Goal: Learn about a topic

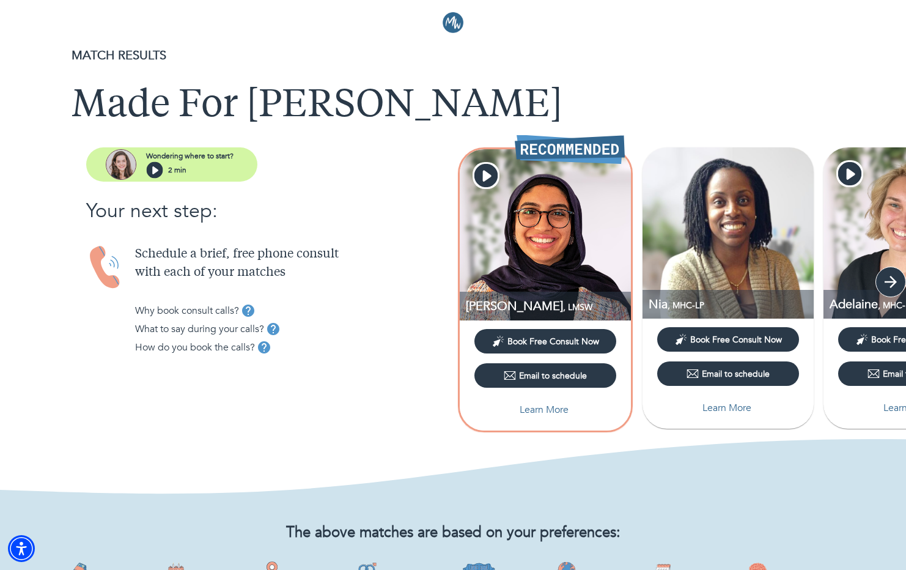
click at [897, 288] on icon "button" at bounding box center [891, 282] width 18 height 18
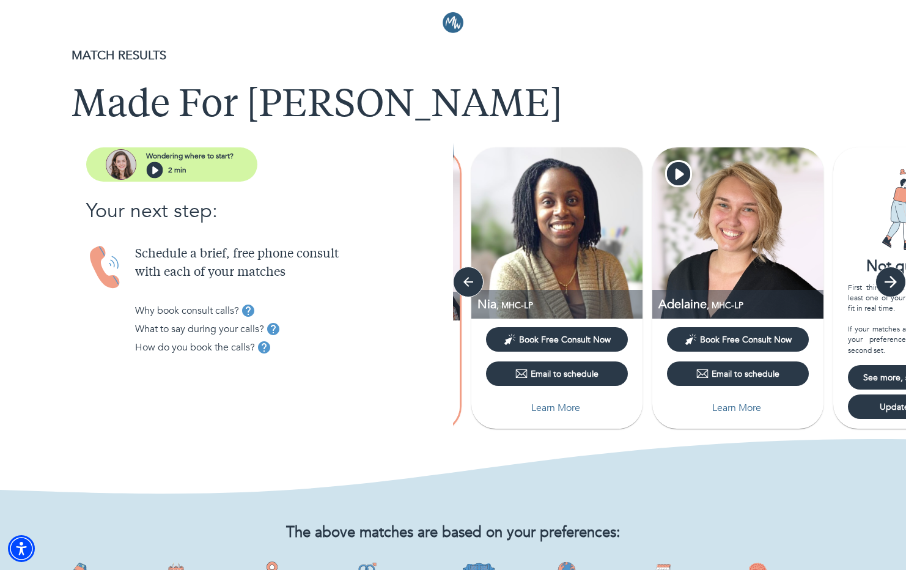
click at [897, 288] on icon "button" at bounding box center [891, 282] width 18 height 18
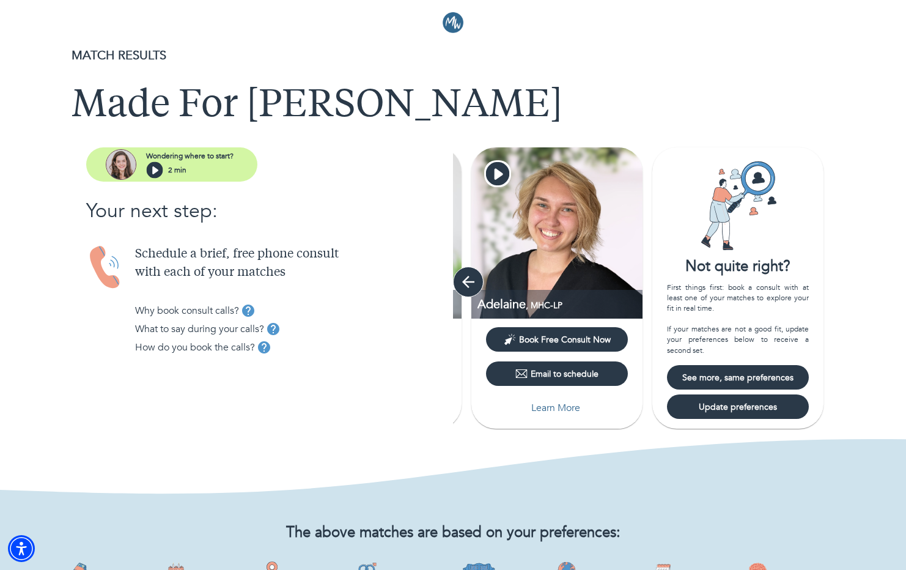
click at [467, 293] on button "button" at bounding box center [468, 282] width 31 height 31
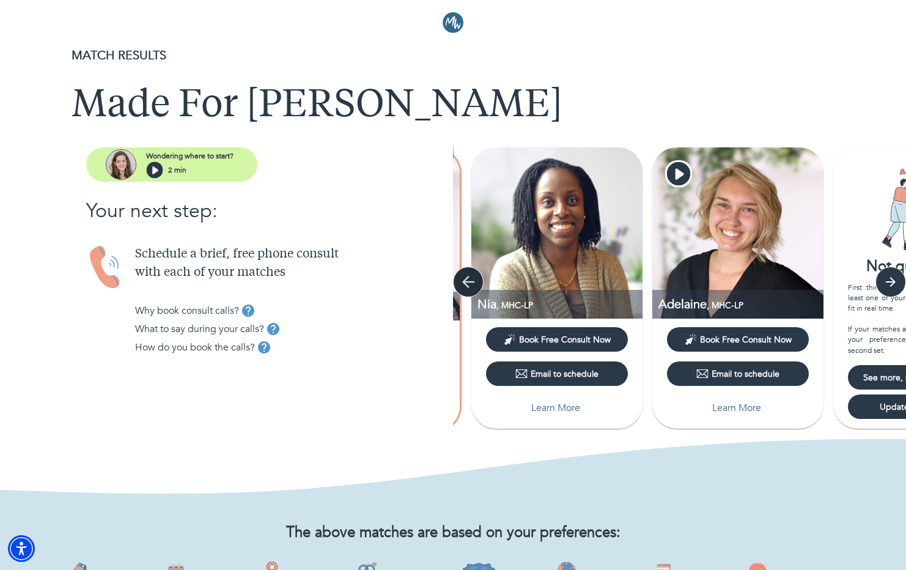
click at [467, 293] on button "button" at bounding box center [468, 282] width 31 height 31
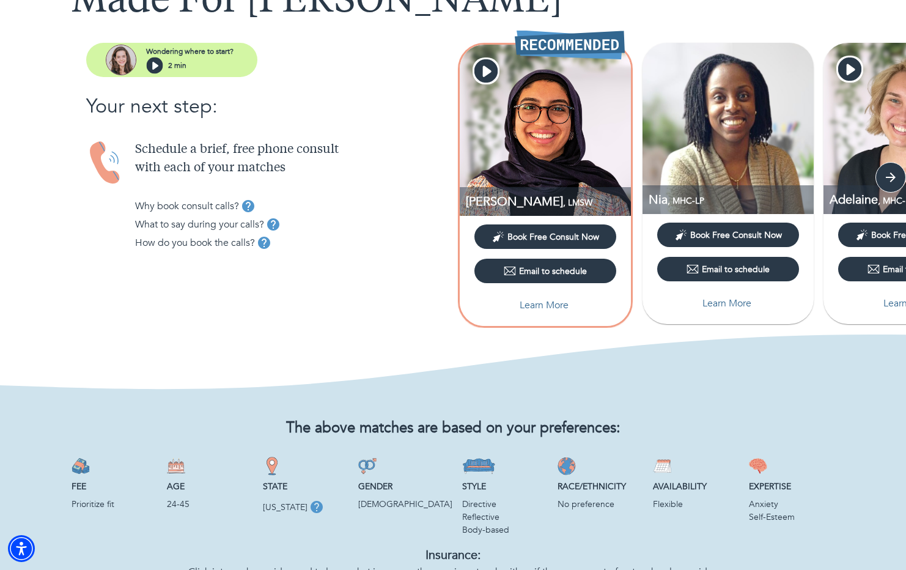
scroll to position [96, 0]
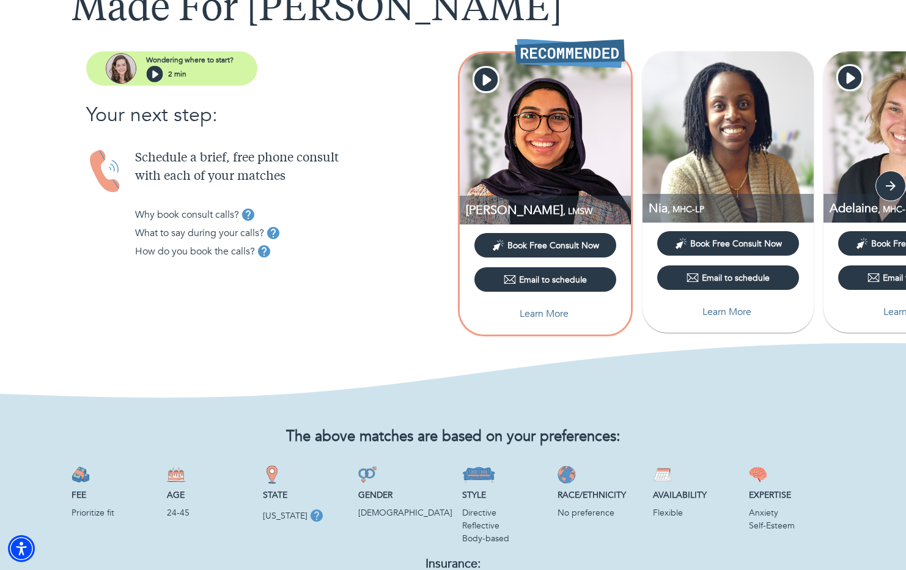
click at [555, 311] on p "Learn More" at bounding box center [544, 313] width 49 height 15
select select "6"
select select "2"
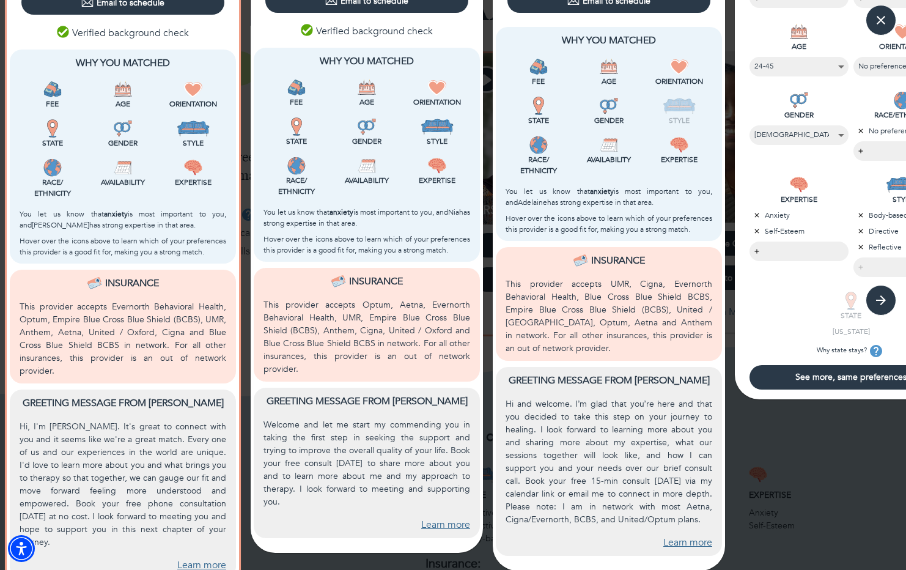
scroll to position [0, 0]
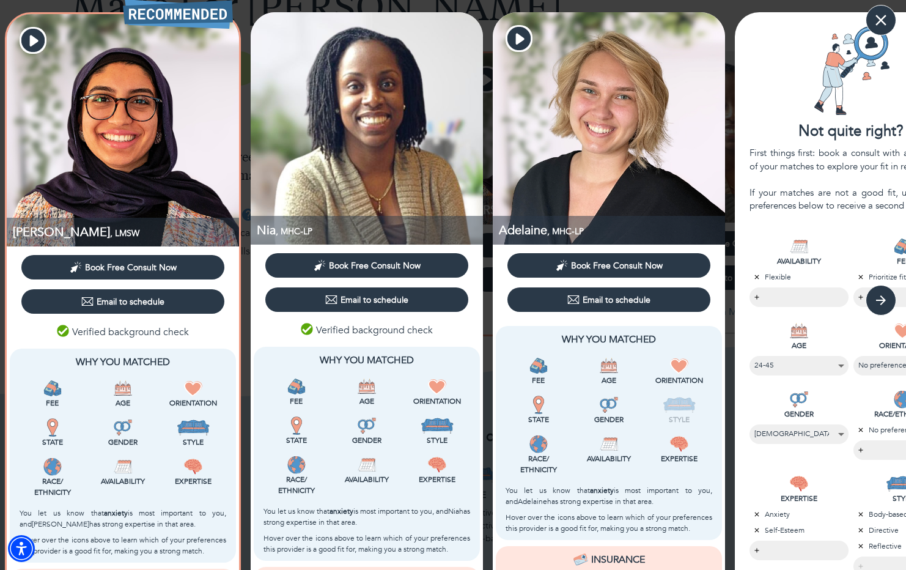
click at [885, 17] on icon "button" at bounding box center [881, 20] width 18 height 18
